Goal: Task Accomplishment & Management: Use online tool/utility

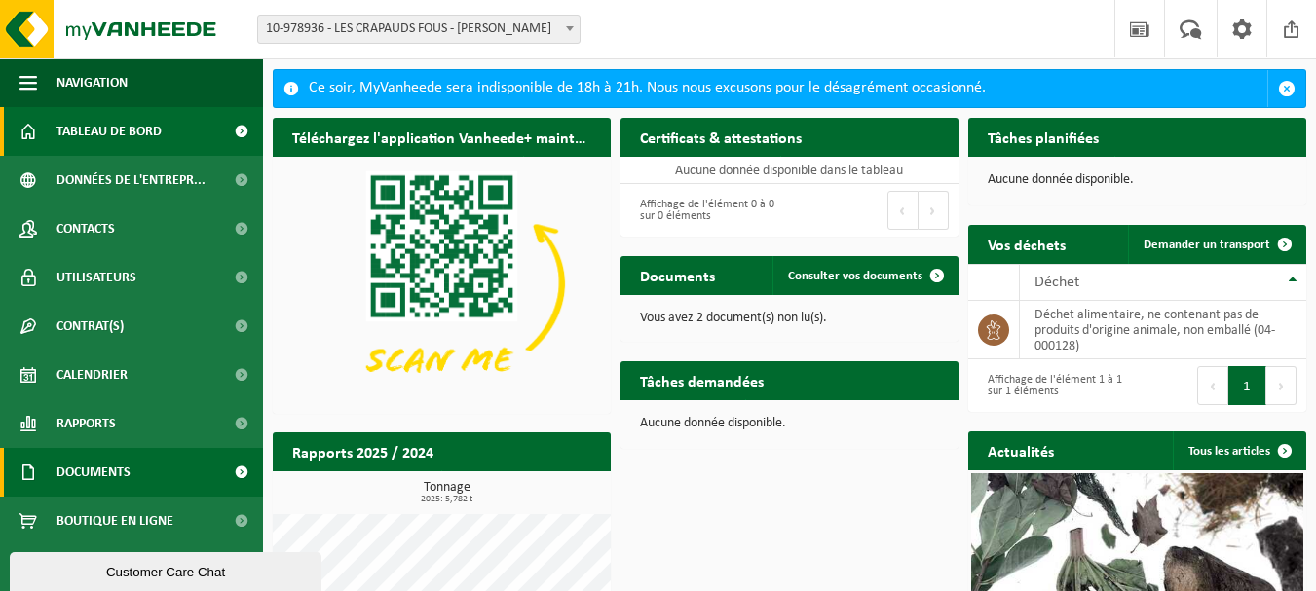
click at [172, 472] on link "Documents" at bounding box center [131, 472] width 263 height 49
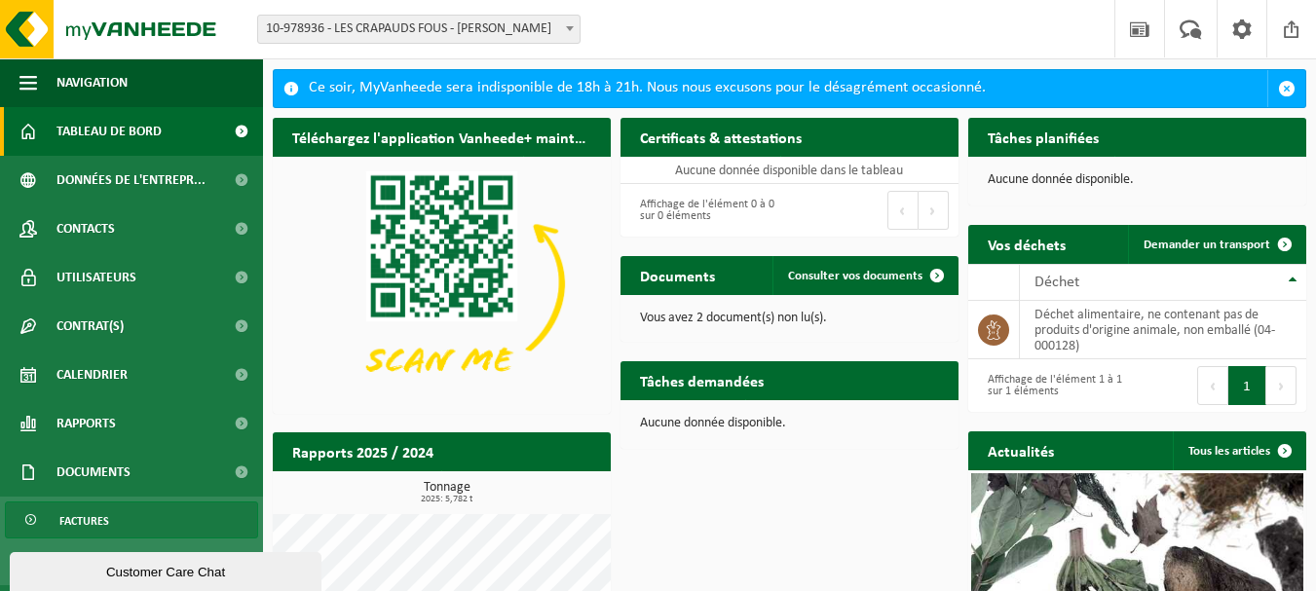
click at [115, 523] on link "Factures" at bounding box center [131, 520] width 253 height 37
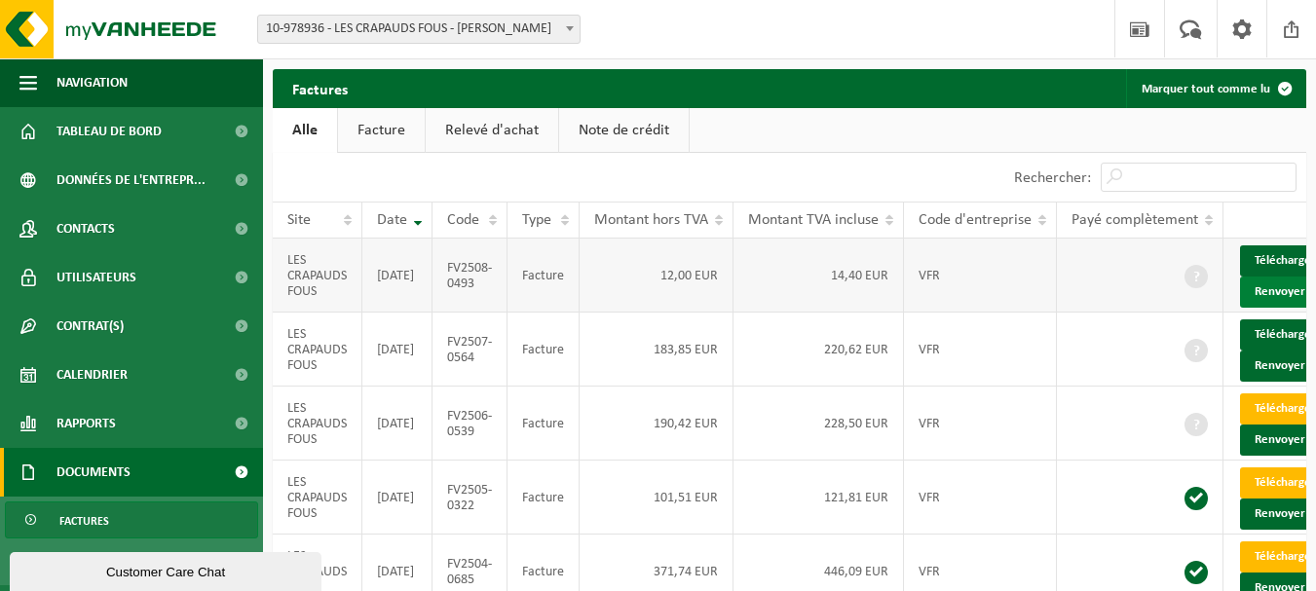
click at [1286, 308] on button "Renvoyer" at bounding box center [1286, 292] width 93 height 31
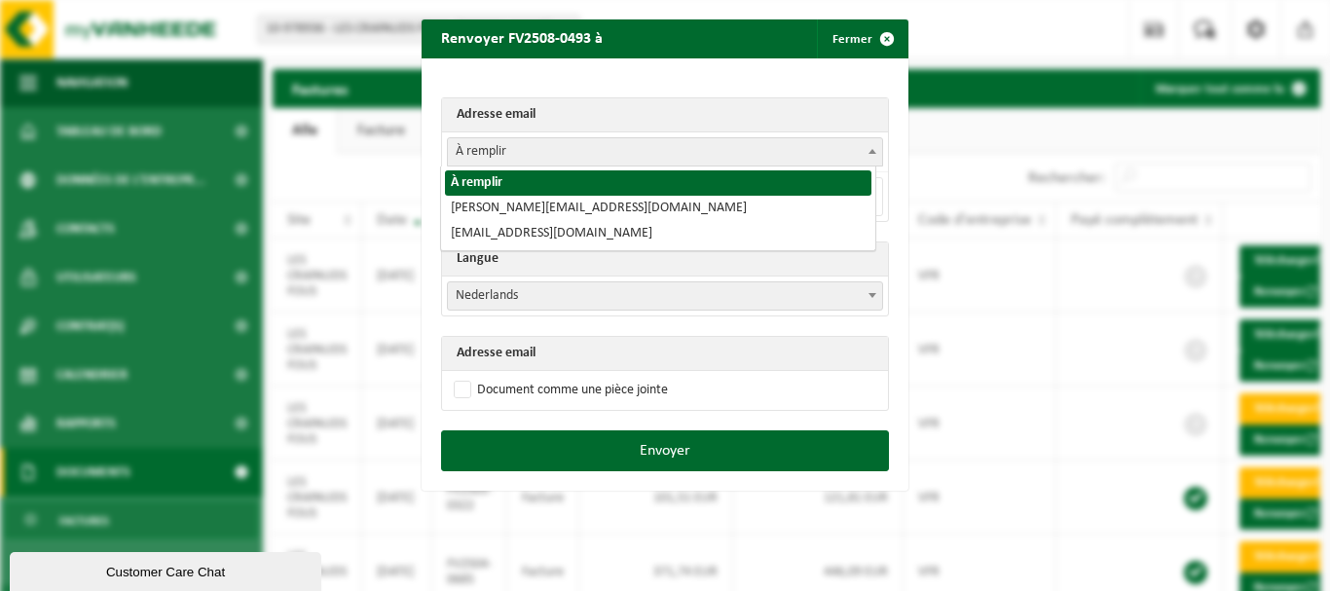
click at [863, 148] on span at bounding box center [872, 150] width 19 height 25
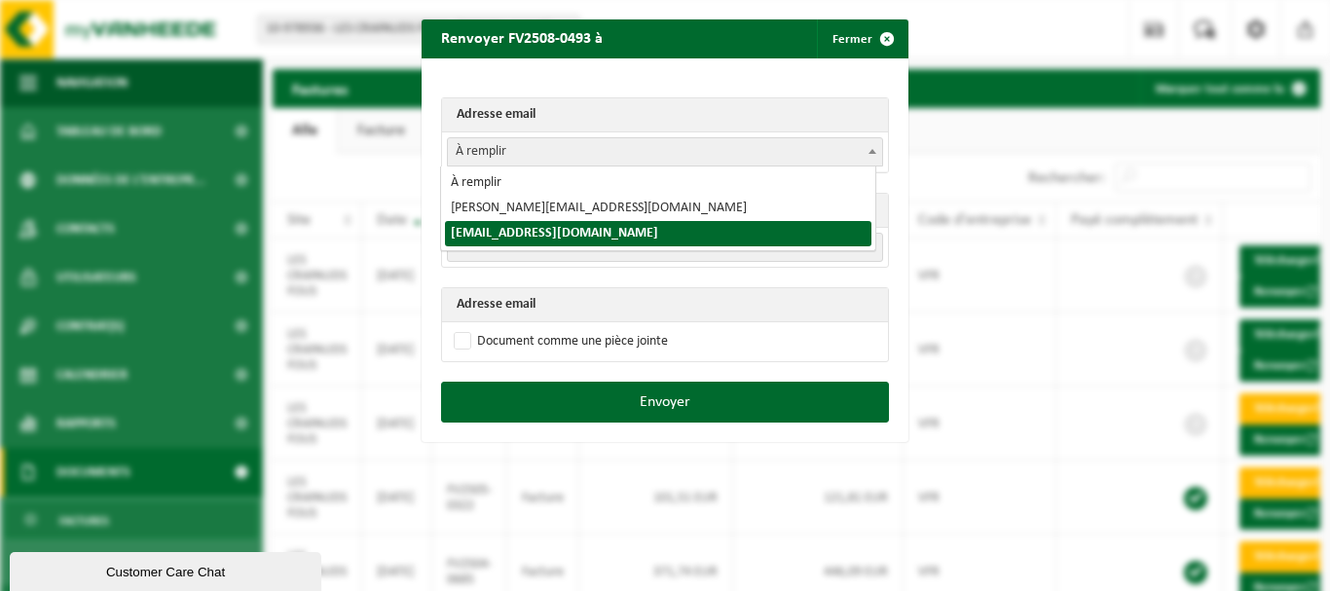
click at [635, 142] on span "À remplir" at bounding box center [665, 151] width 434 height 27
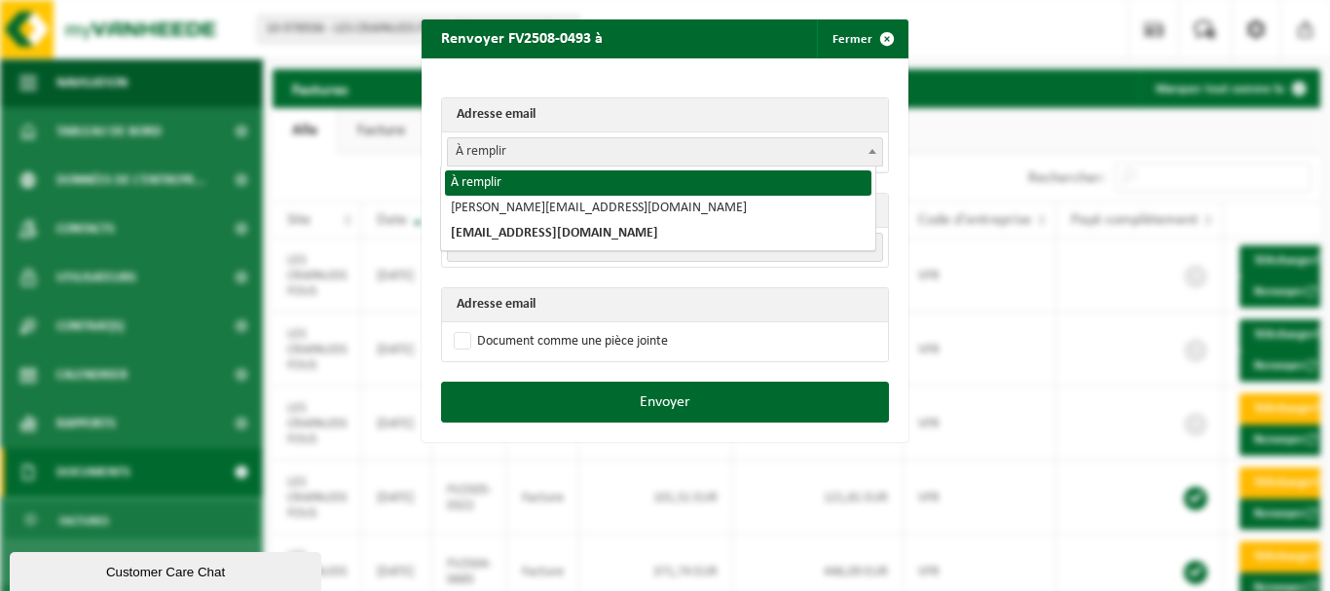
select select "0"
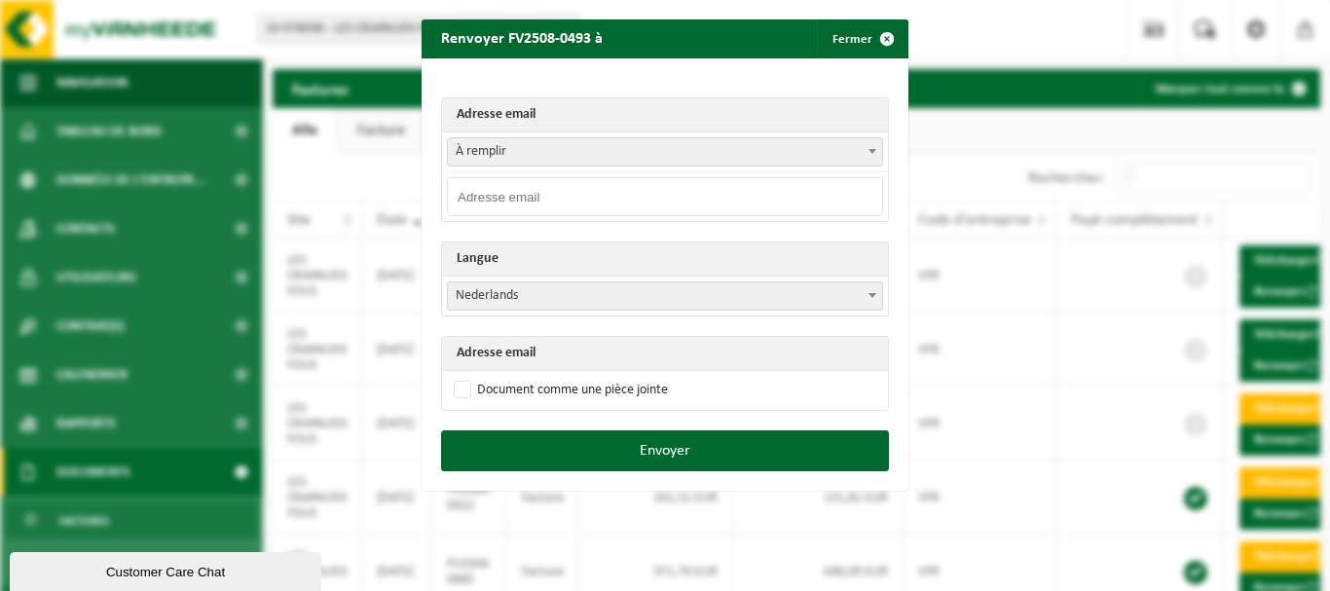
click at [500, 192] on input "email" at bounding box center [665, 196] width 436 height 39
type input "contact@brasserie-lescrapaudsfous.com"
click at [532, 304] on span "Nederlands" at bounding box center [665, 295] width 434 height 27
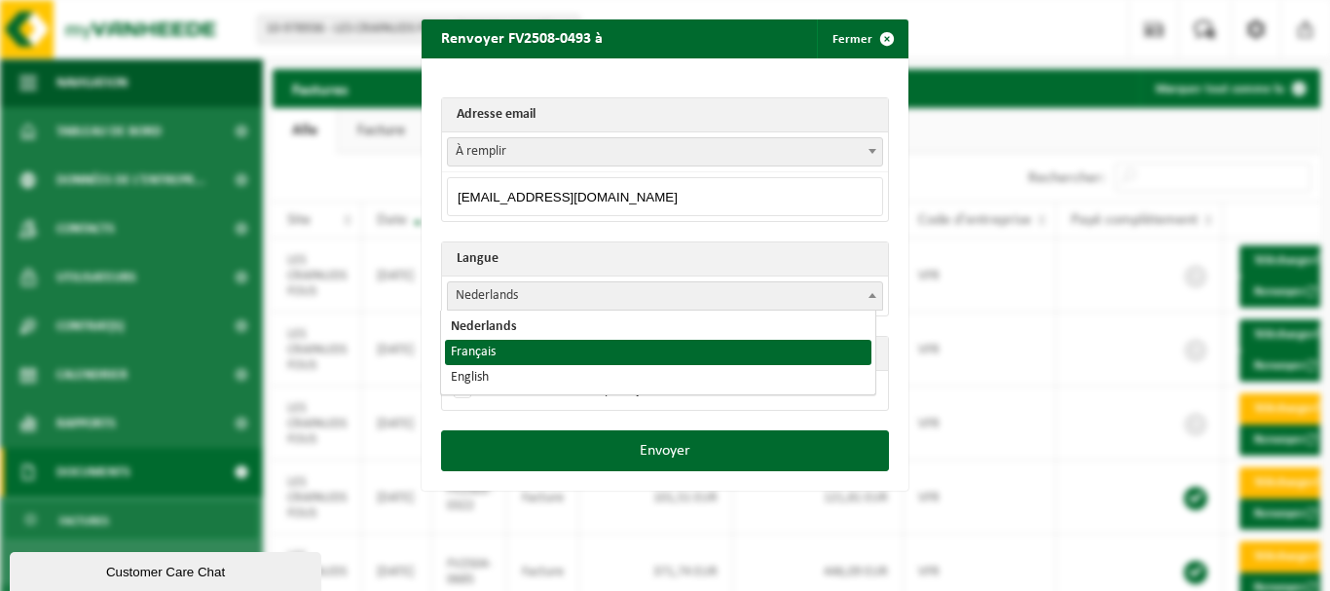
select select "fr"
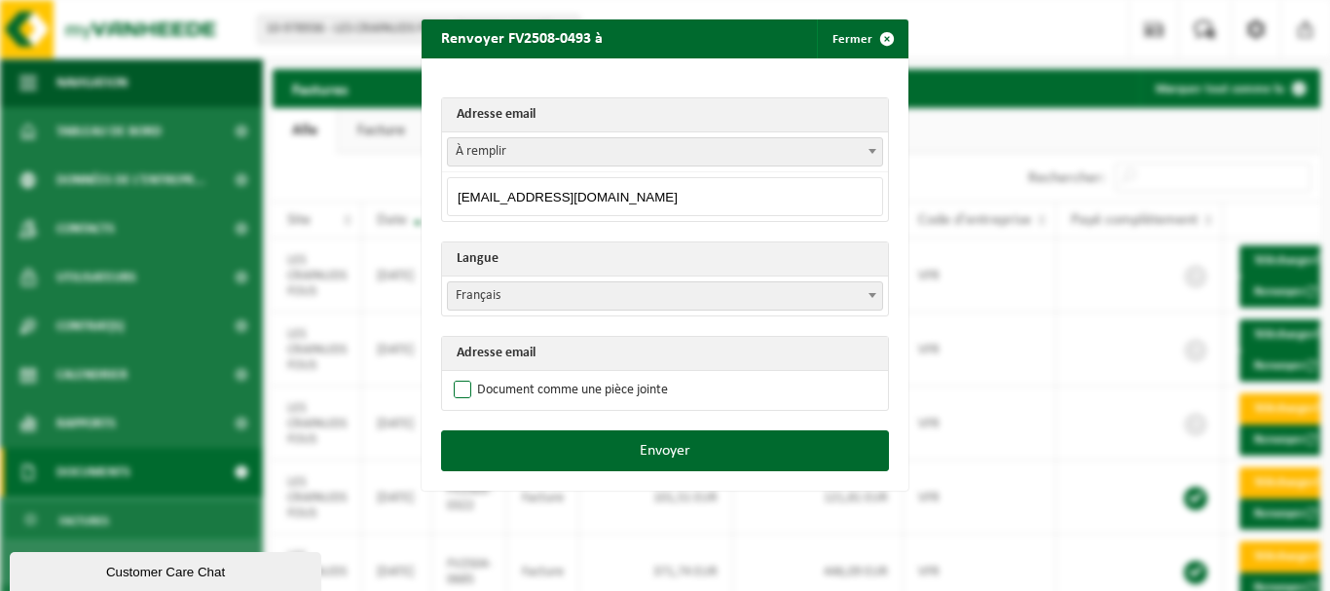
click at [549, 396] on label "Document comme une pièce jointe" at bounding box center [559, 390] width 218 height 29
click at [549, 376] on input "Document comme une pièce jointe" at bounding box center [689, 375] width 487 height 1
checkbox input "true"
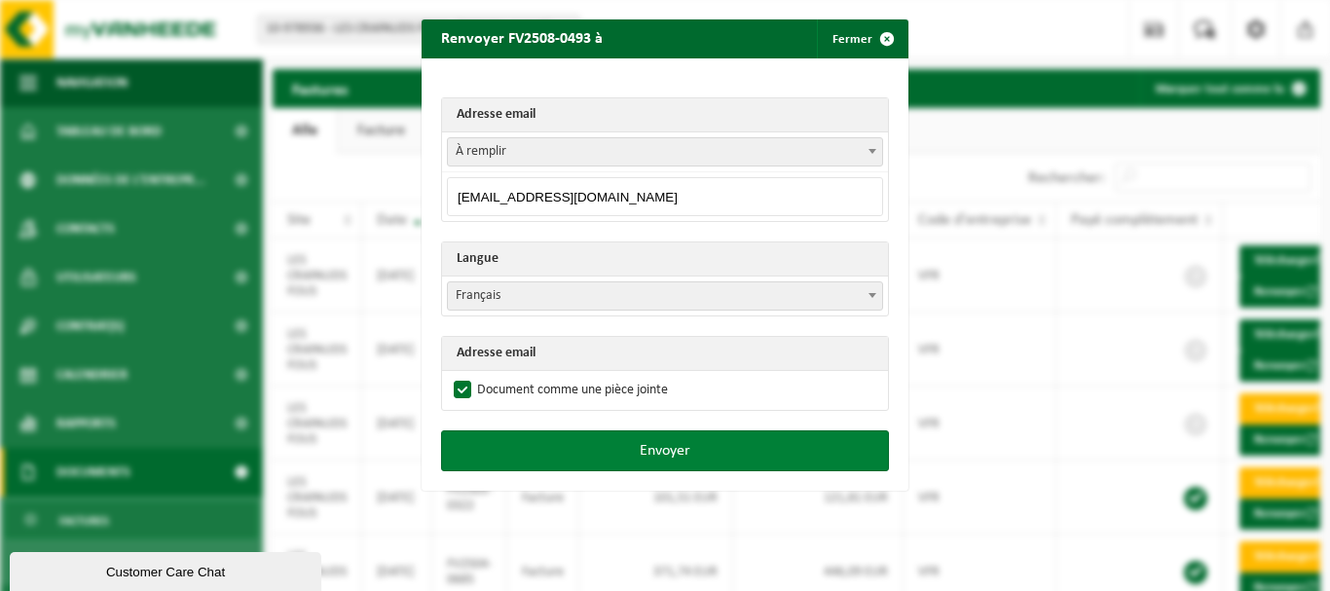
click at [618, 455] on button "Envoyer" at bounding box center [665, 450] width 448 height 41
